Goal: Browse casually

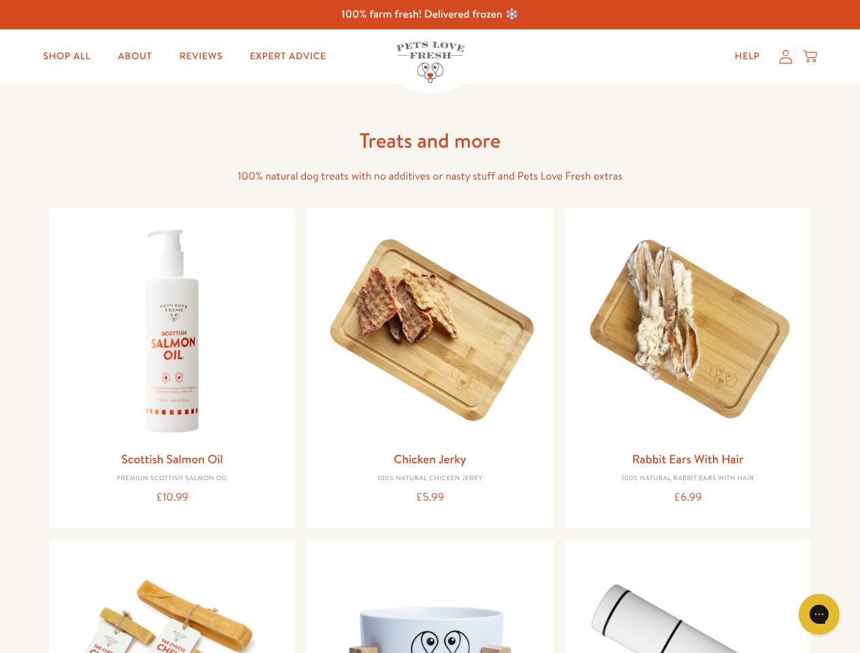
click at [819, 615] on icon "Gorgias live chat" at bounding box center [818, 614] width 13 height 13
